Goal: Navigation & Orientation: Find specific page/section

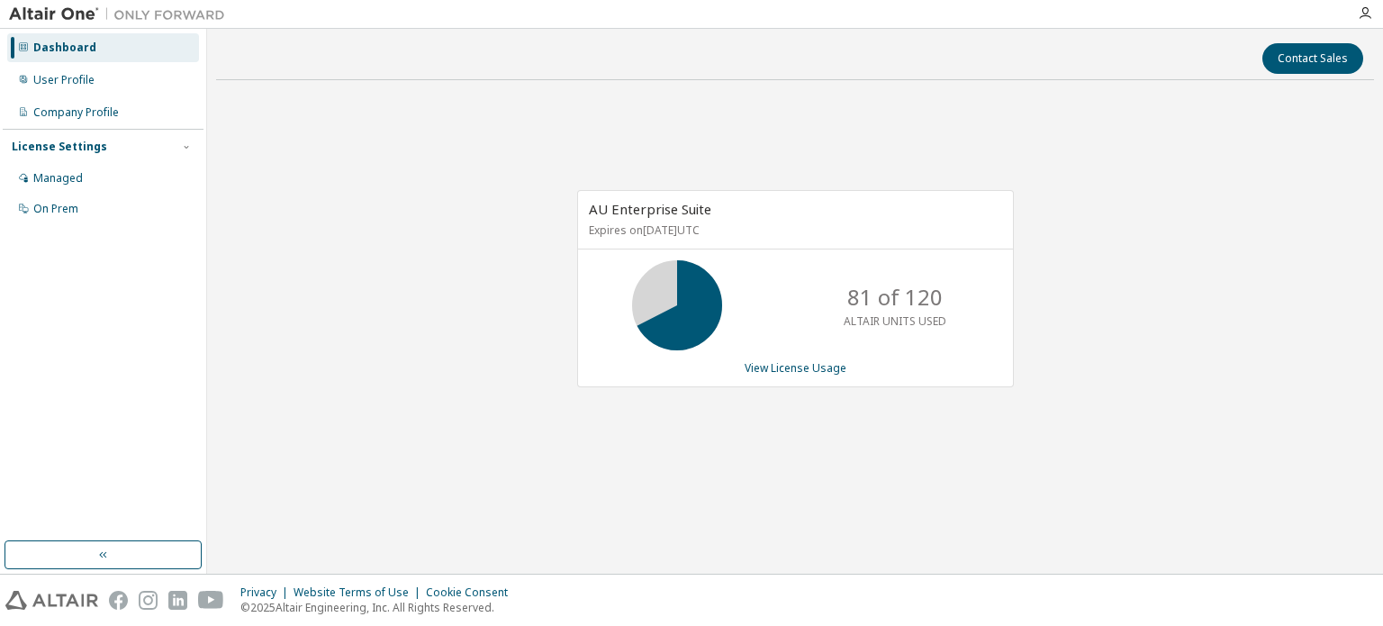
click at [310, 255] on div "AU Enterprise Suite Expires on [DATE] UTC 81 of 120 ALTAIR UNITS USED View Lice…" at bounding box center [795, 298] width 1158 height 407
